Goal: Obtain resource: Download file/media

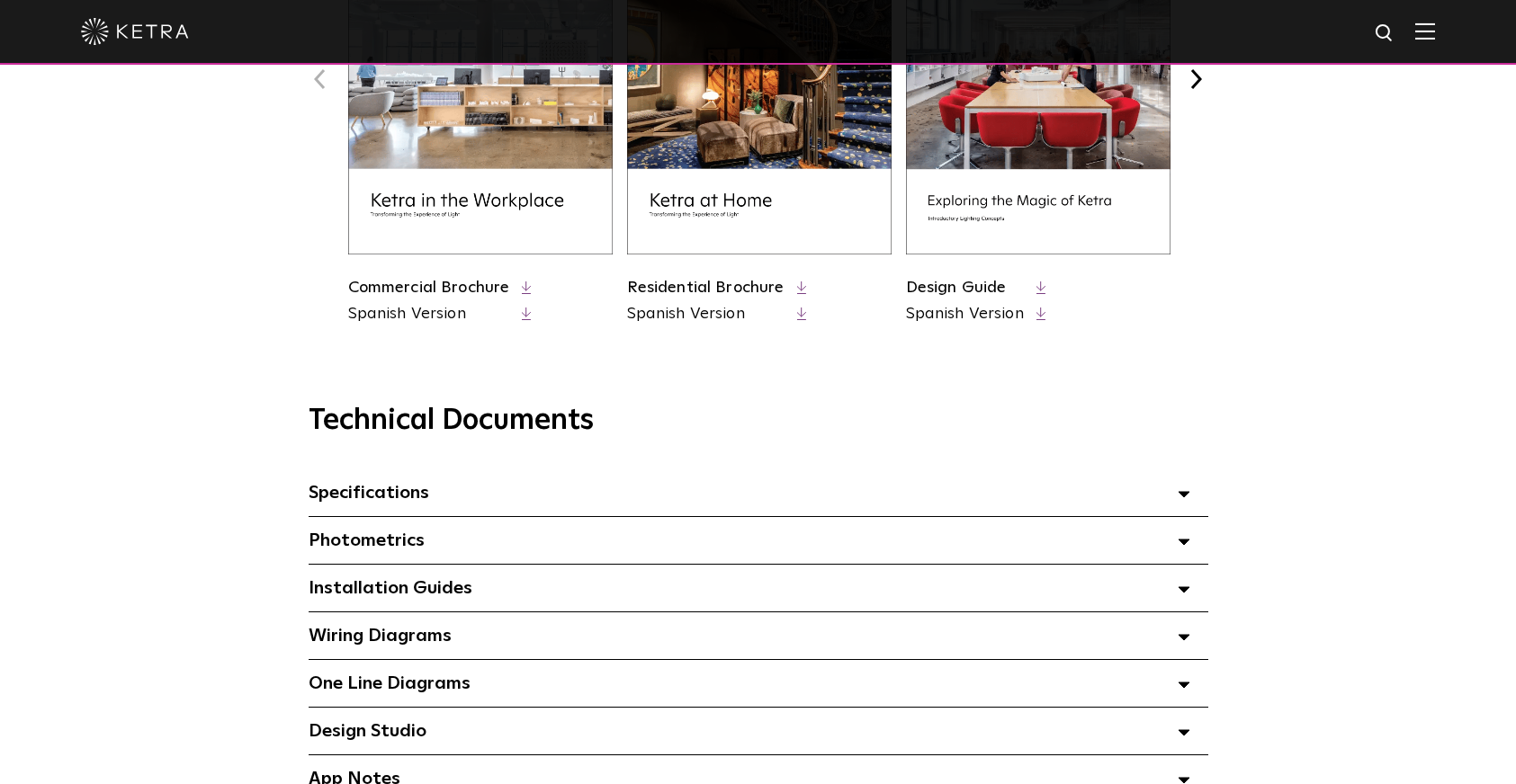
scroll to position [944, 0]
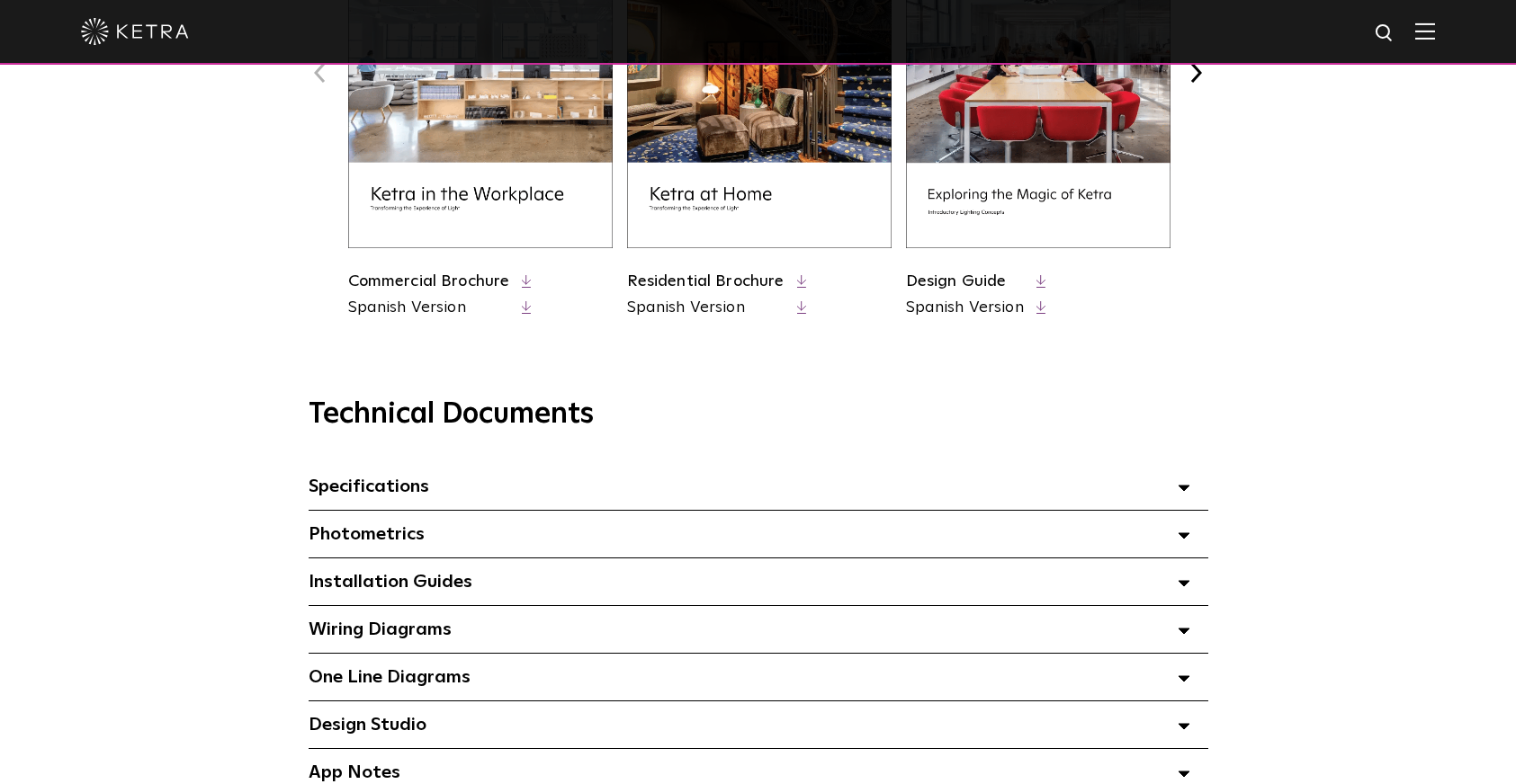
click at [690, 489] on div "Specifications Select checkboxes to use the bulk download option below" at bounding box center [758, 486] width 900 height 47
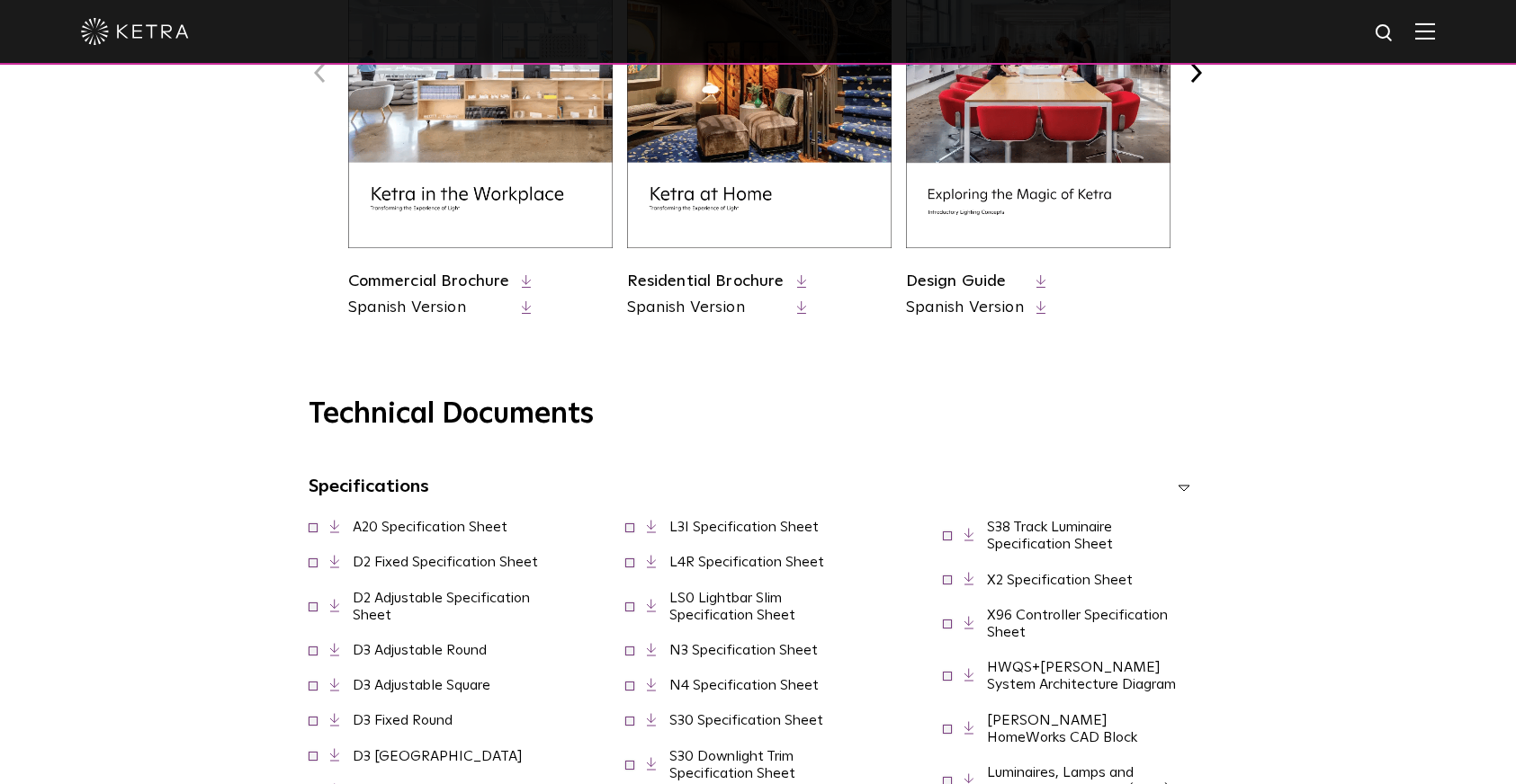
click at [455, 599] on link "D2 Adjustable Specification Sheet" at bounding box center [442, 607] width 177 height 32
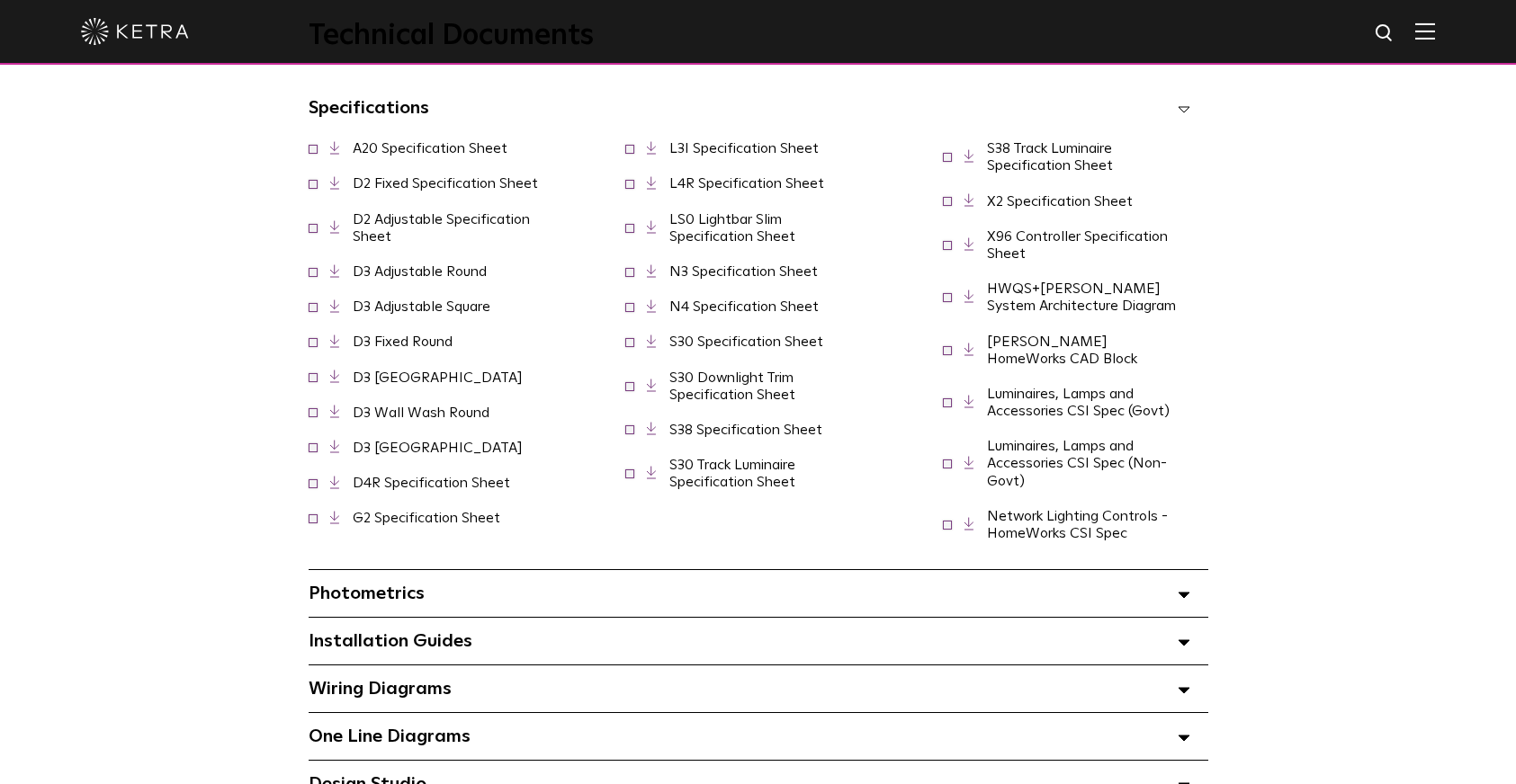
scroll to position [1333, 0]
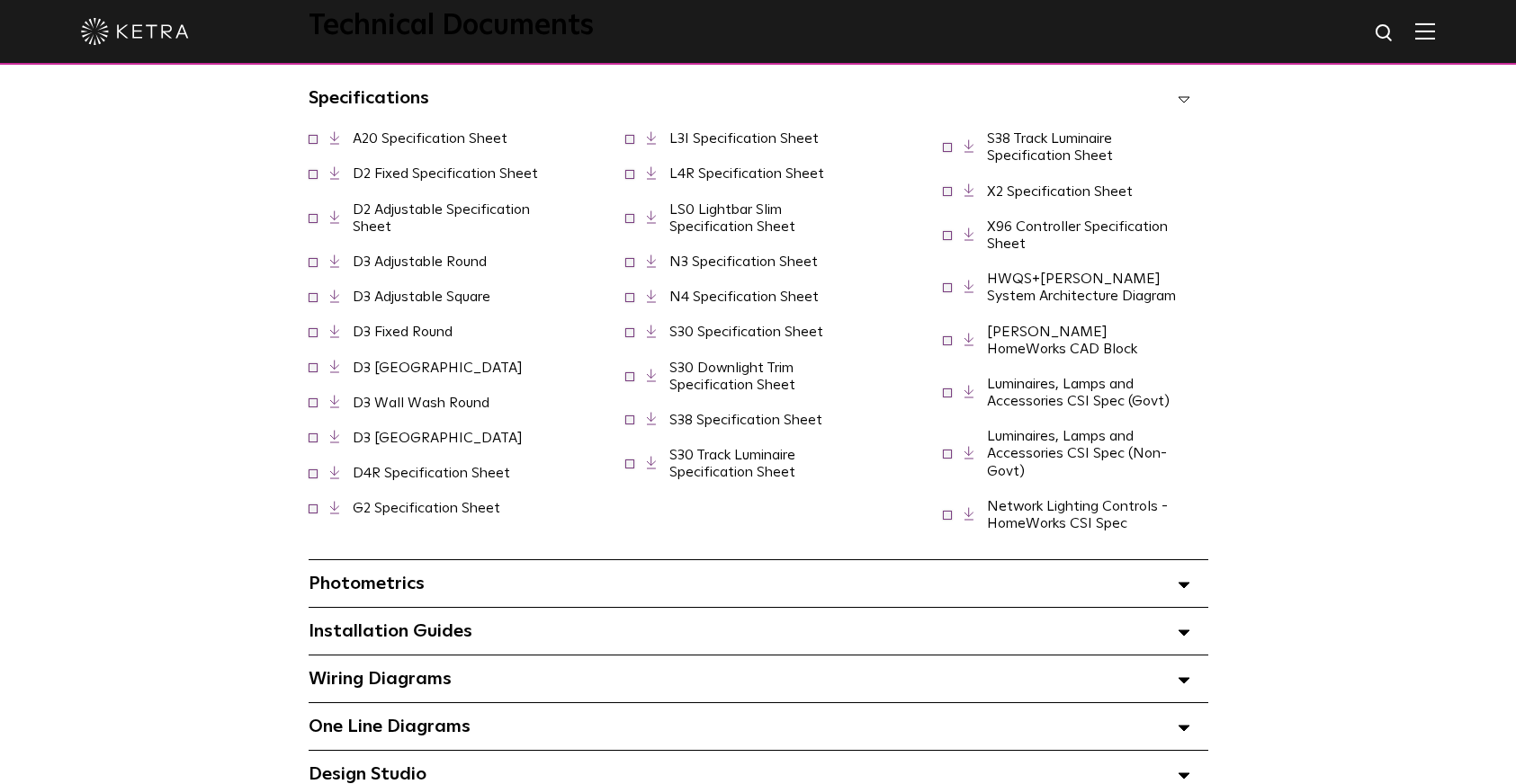
click at [494, 617] on div "Installation Guides Select checkboxes to use the bulk download option below" at bounding box center [758, 631] width 900 height 47
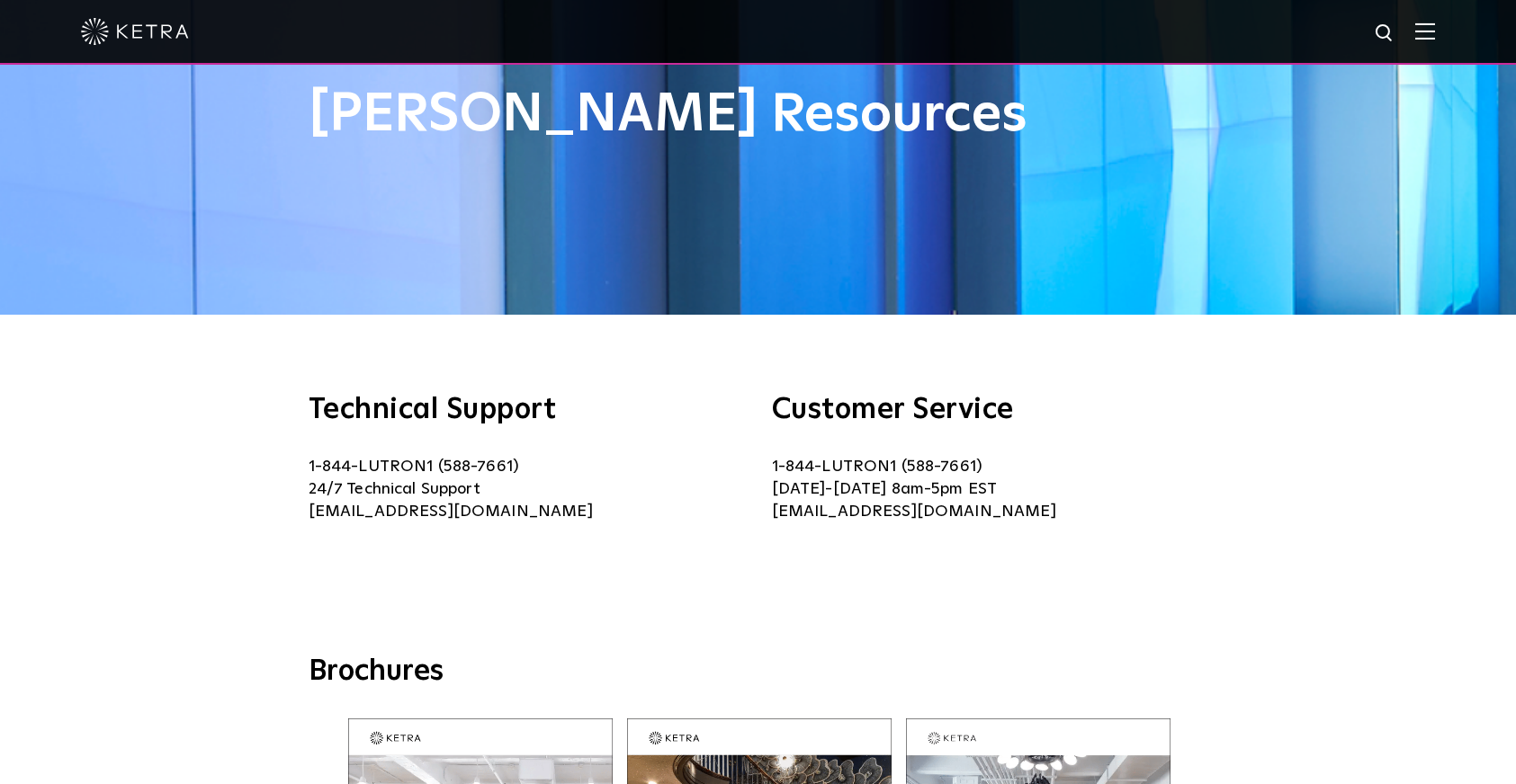
scroll to position [0, 0]
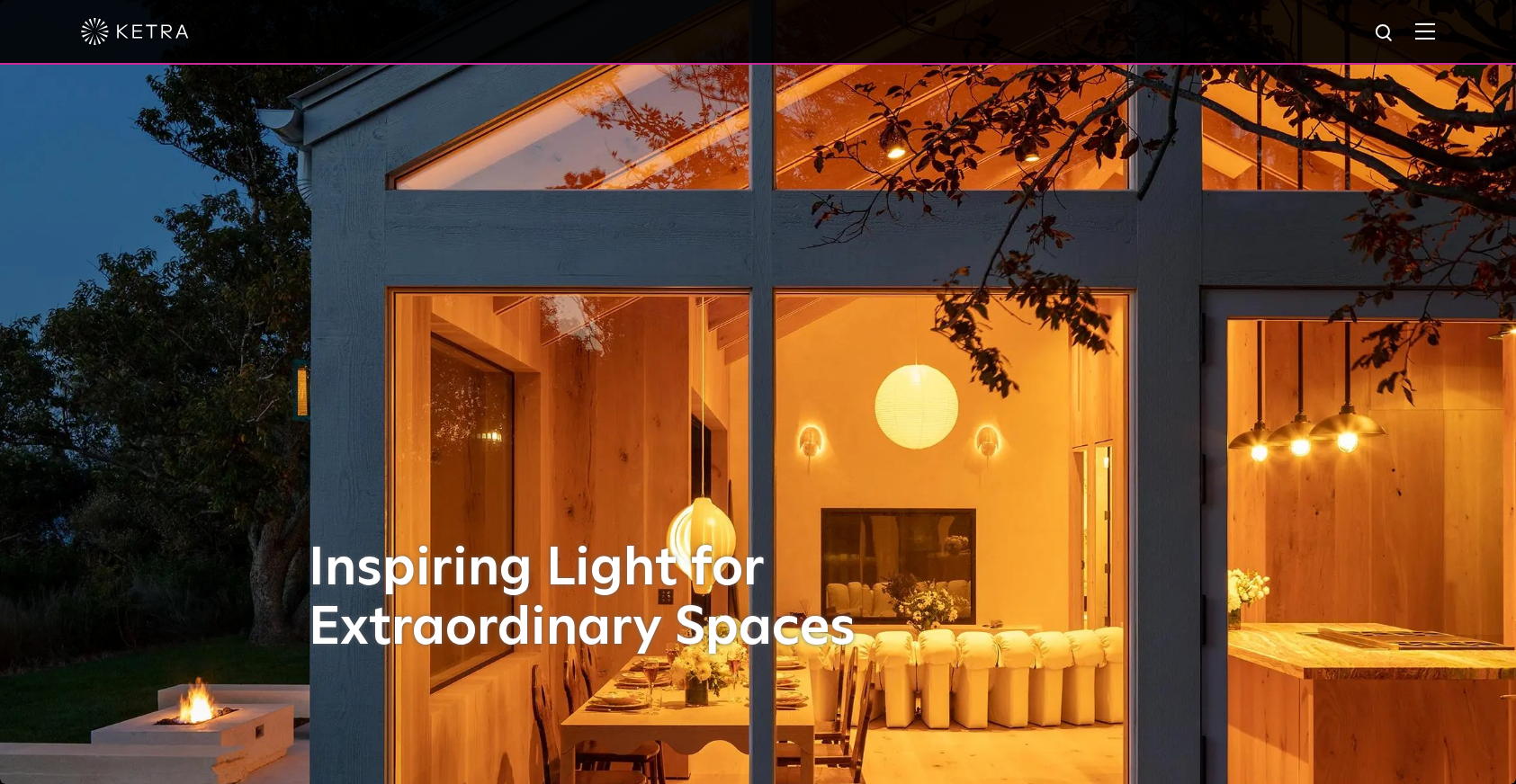
click at [1431, 29] on img at bounding box center [1425, 31] width 20 height 17
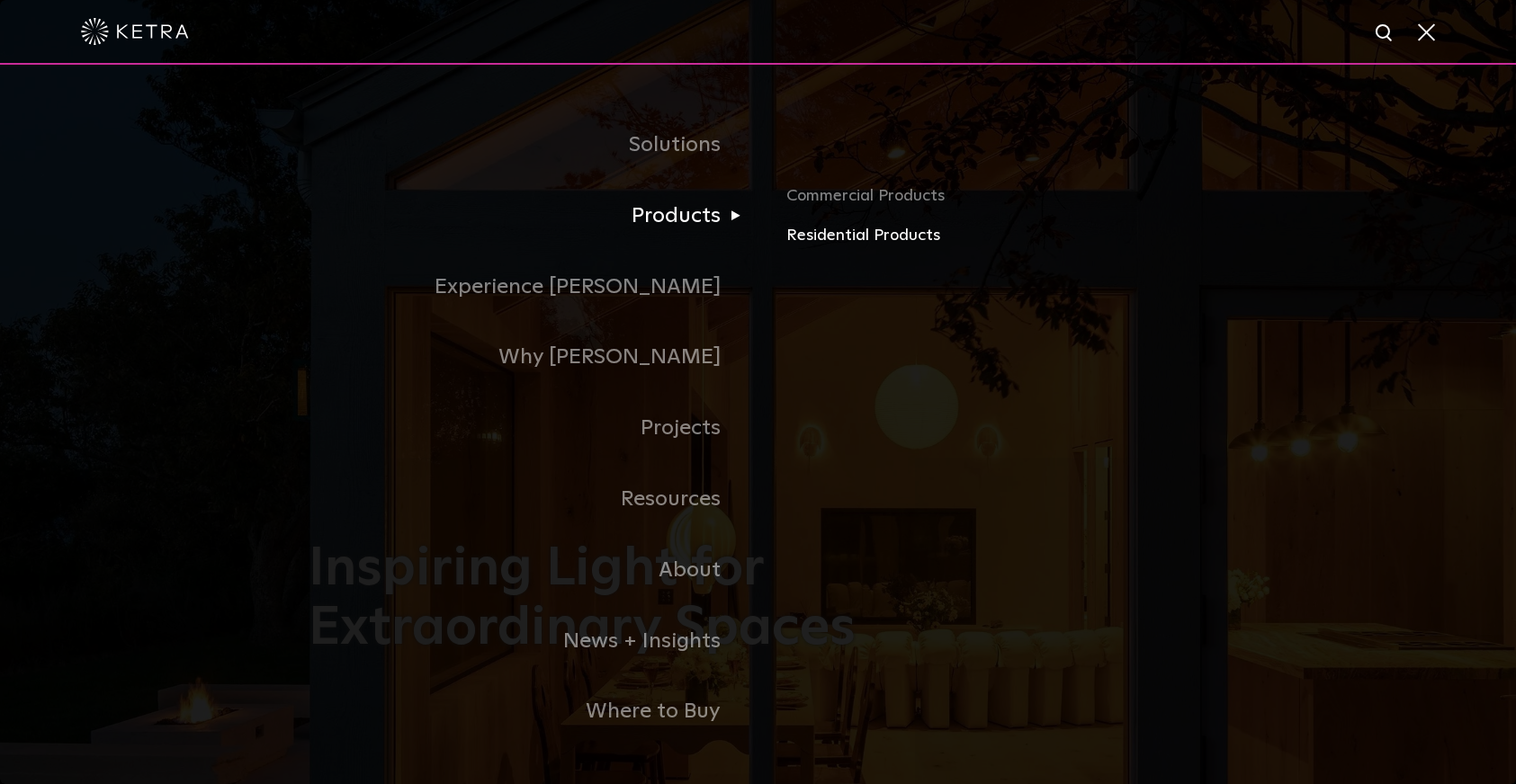
click at [845, 227] on link "Residential Products" at bounding box center [997, 236] width 421 height 26
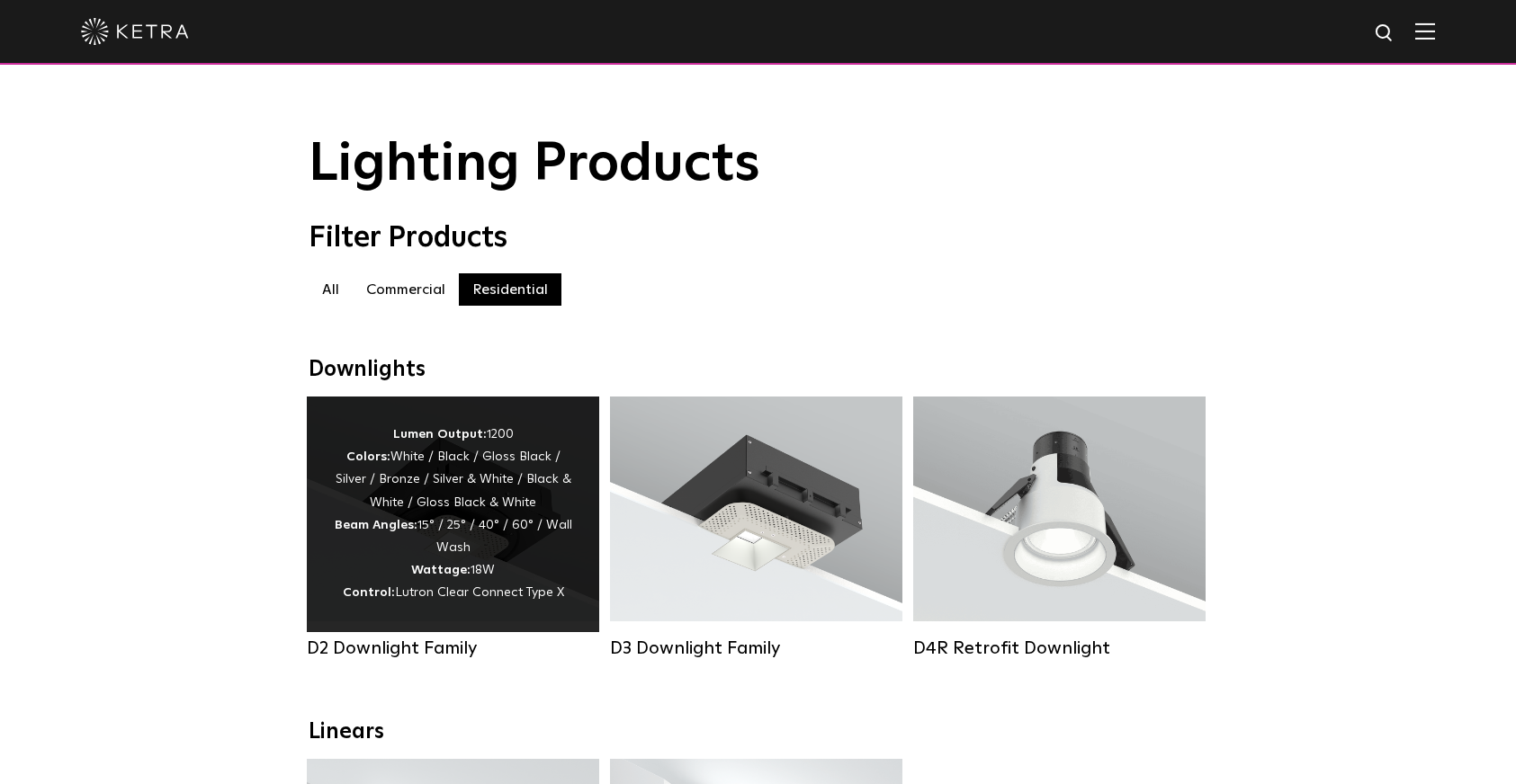
click at [435, 473] on div "Lumen Output: 1200 Colors: White / Black / Gloss Black / Silver / Bronze / Silv…" at bounding box center [453, 514] width 238 height 181
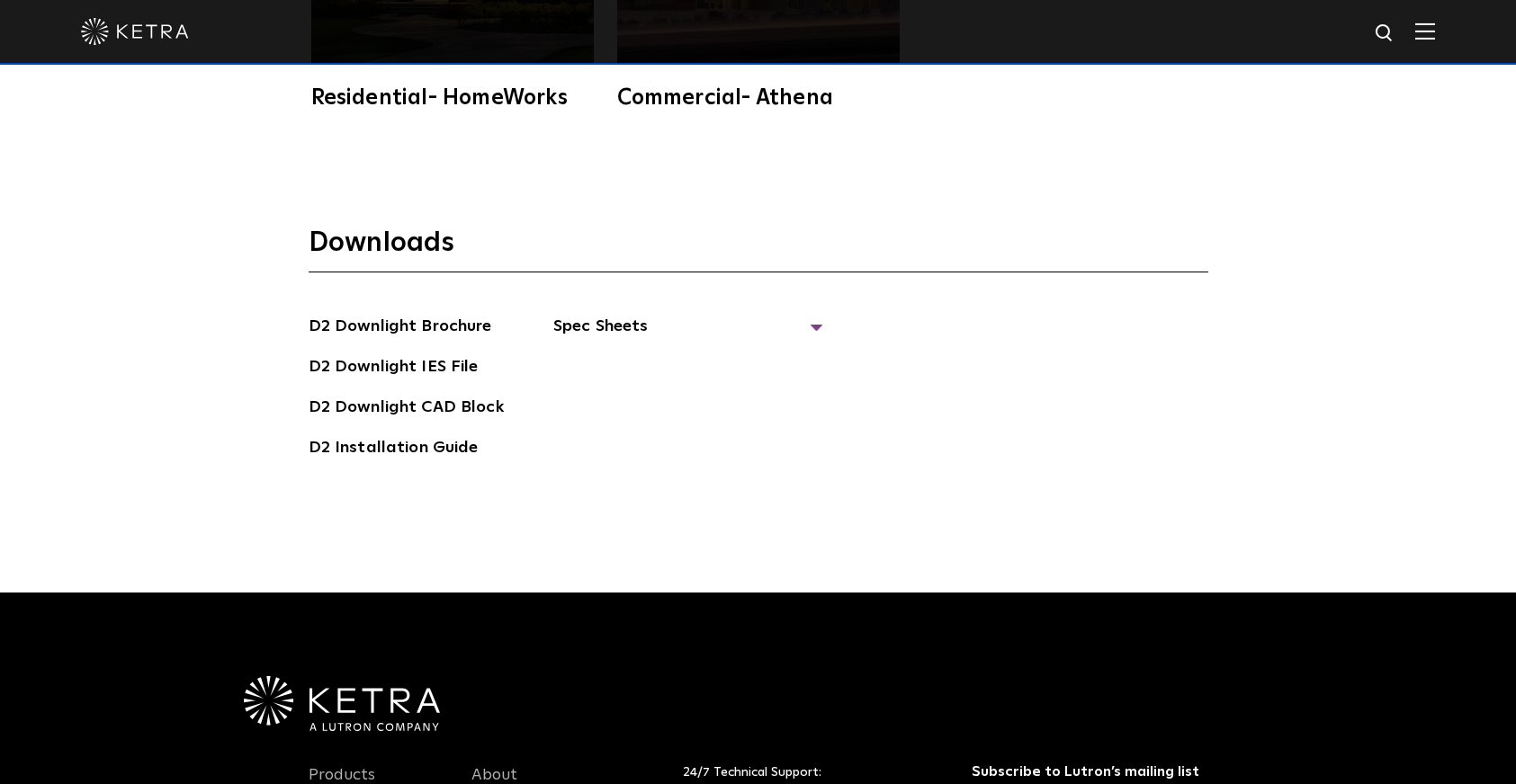
scroll to position [5031, 0]
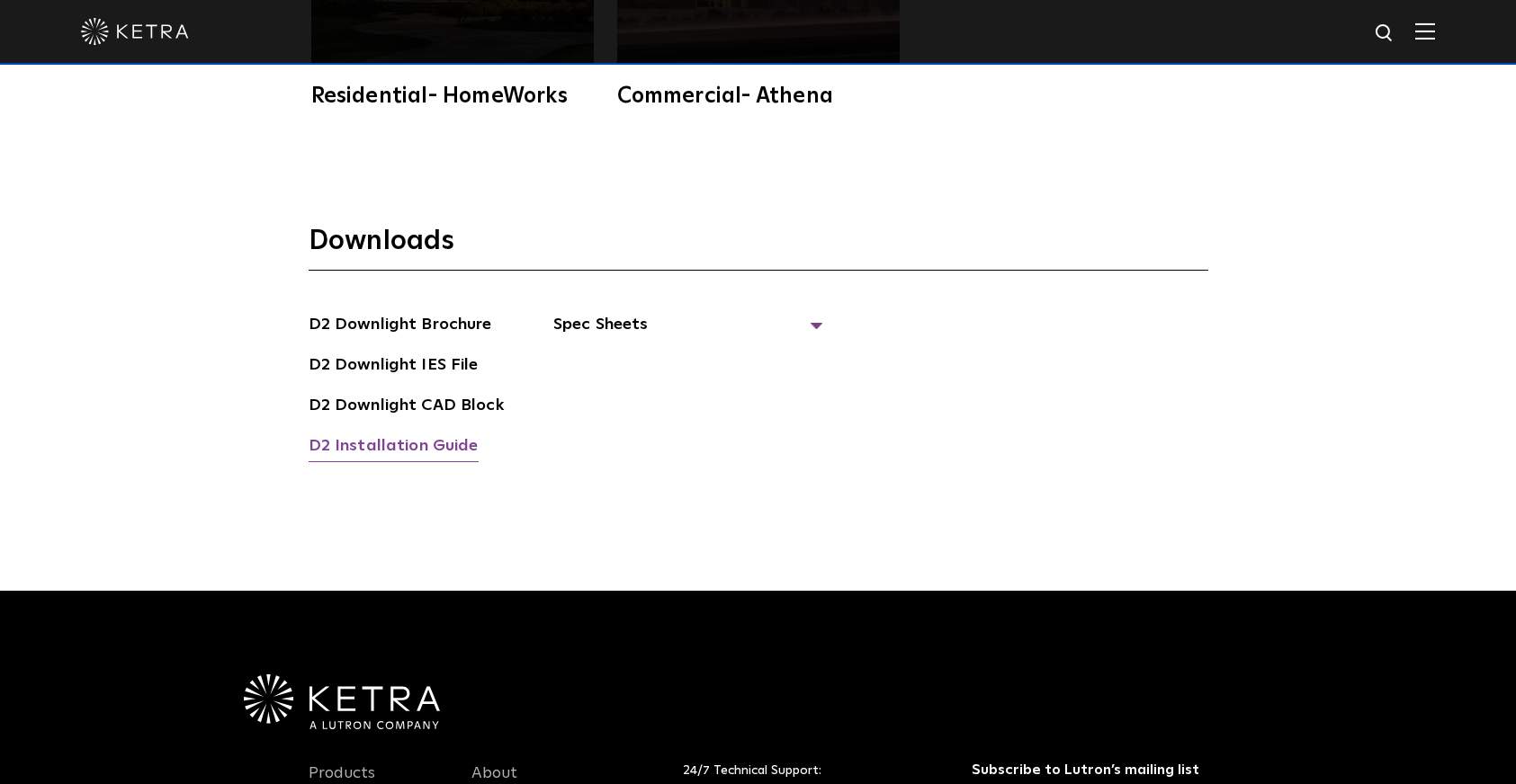
click at [455, 433] on link "D2 Installation Guide" at bounding box center [394, 447] width 170 height 29
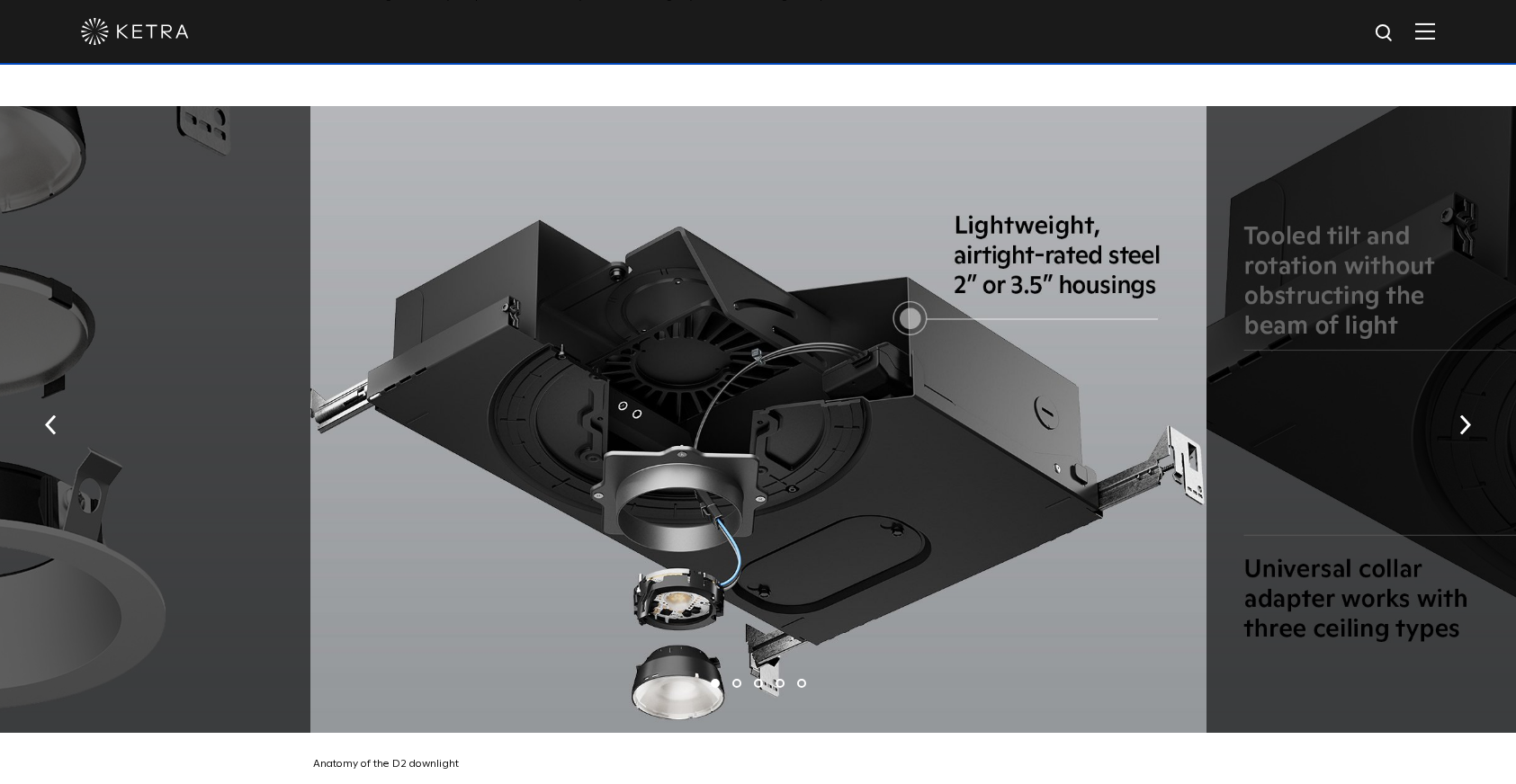
scroll to position [3191, 0]
